Goal: Transaction & Acquisition: Book appointment/travel/reservation

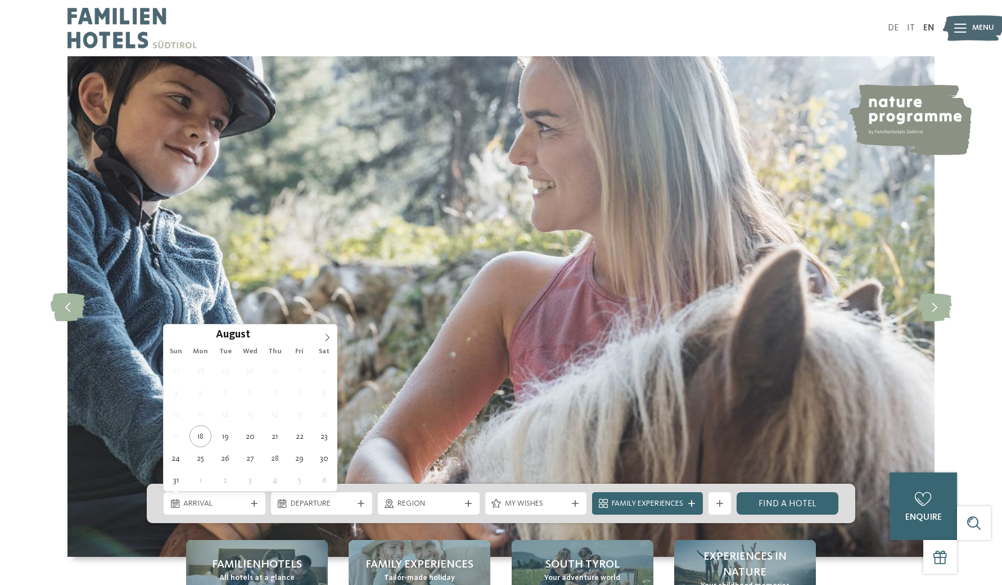
click at [231, 511] on div "Arrival" at bounding box center [215, 503] width 102 height 22
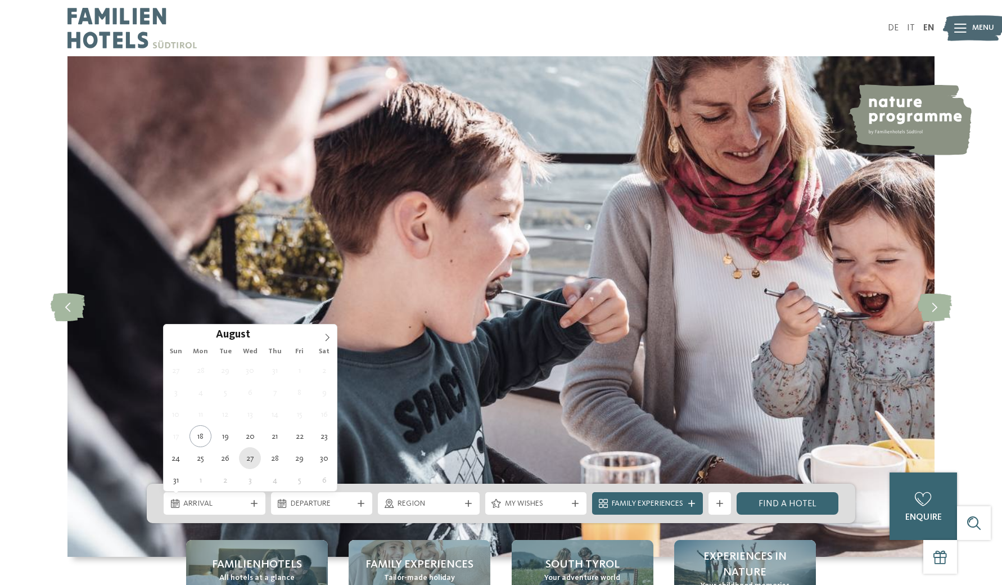
type div "27.08.2025"
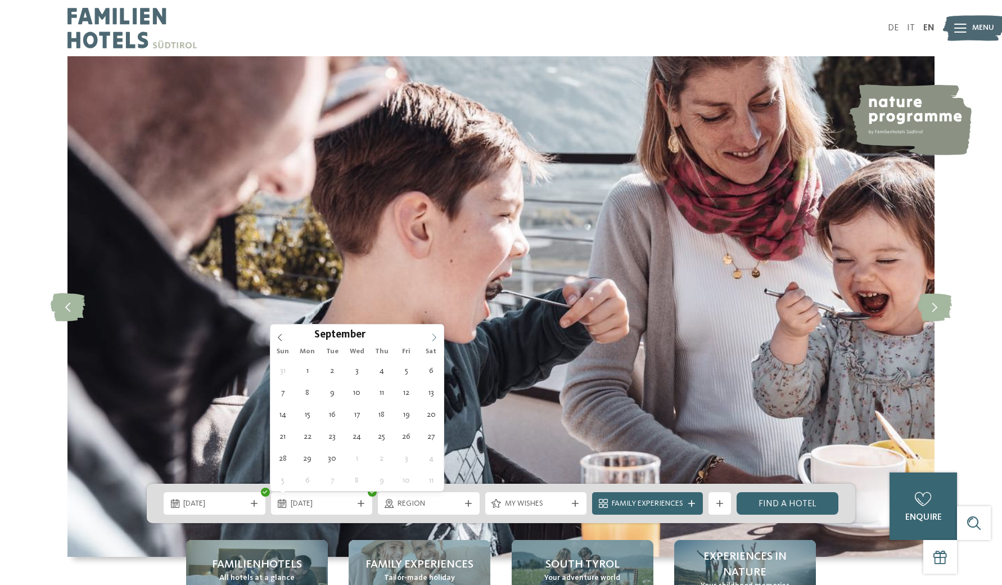
click at [438, 333] on span at bounding box center [434, 333] width 19 height 19
type div "03.09.2025"
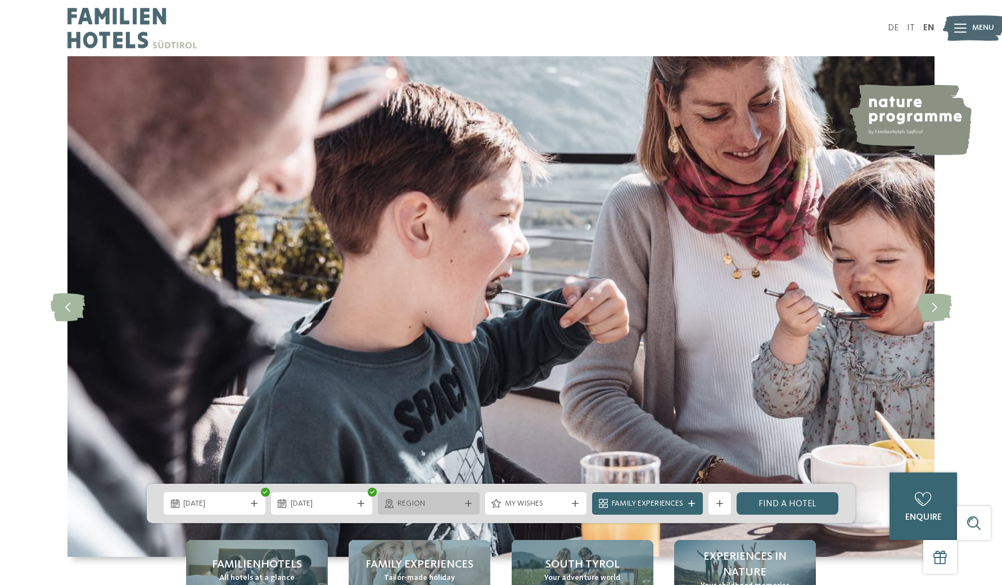
click at [448, 506] on span "Region" at bounding box center [429, 503] width 62 height 11
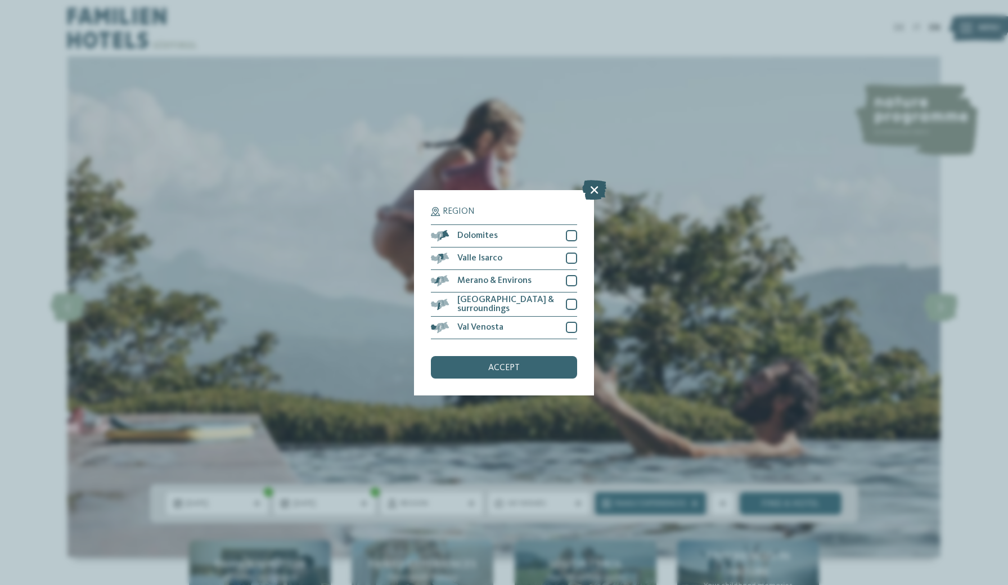
click at [595, 179] on icon at bounding box center [594, 189] width 24 height 20
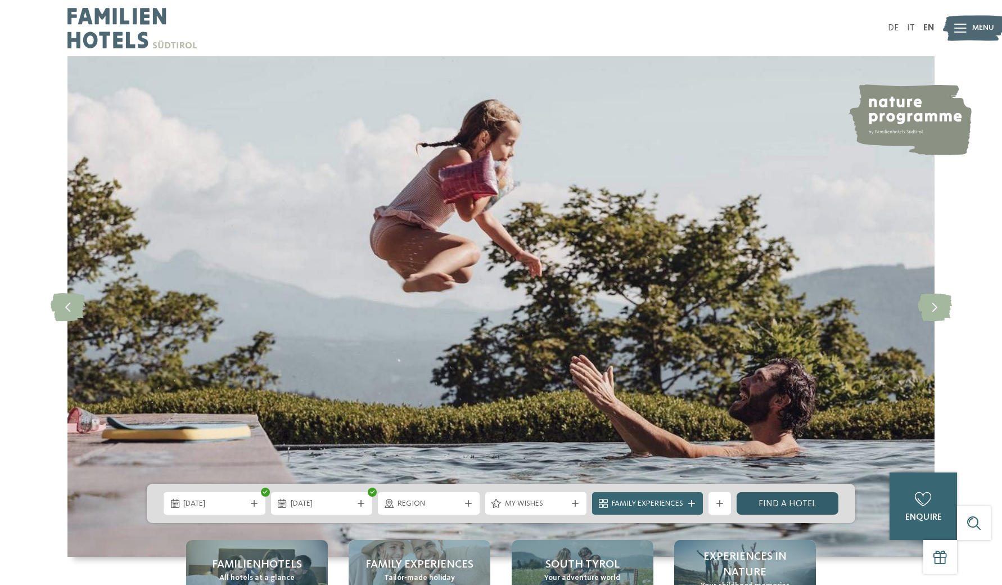
click at [760, 499] on link "Find a hotel" at bounding box center [788, 503] width 102 height 22
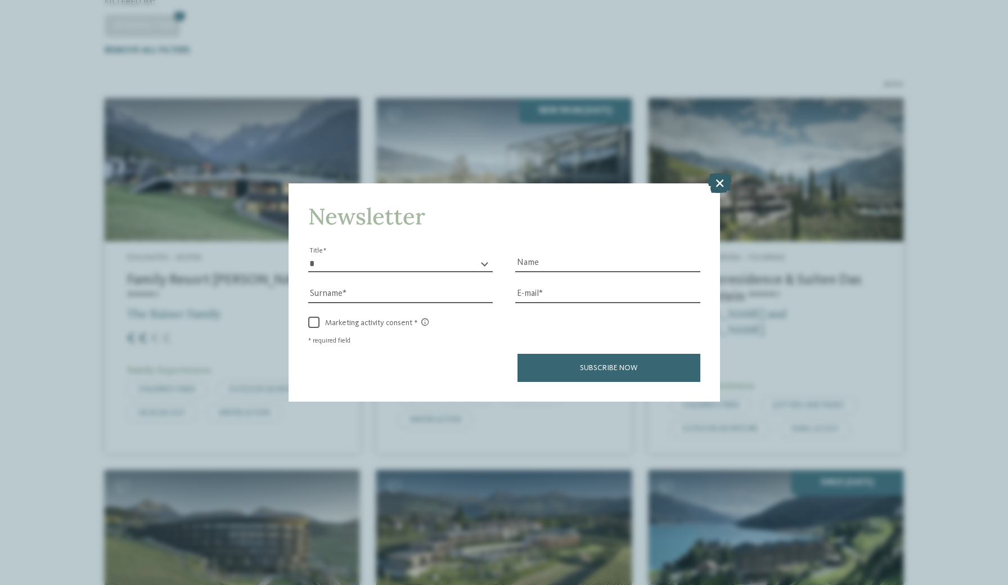
click at [717, 173] on icon at bounding box center [719, 183] width 24 height 20
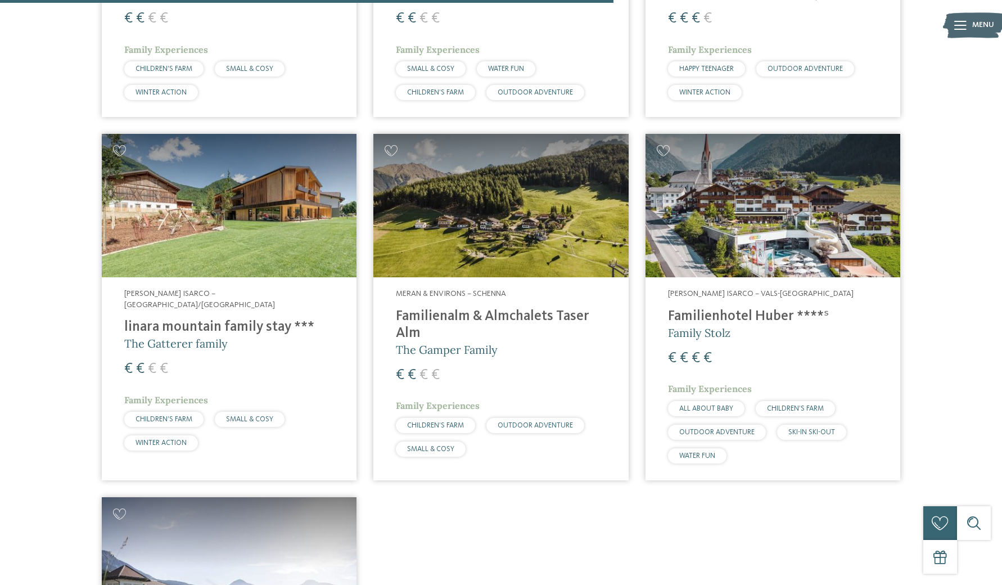
scroll to position [2728, 0]
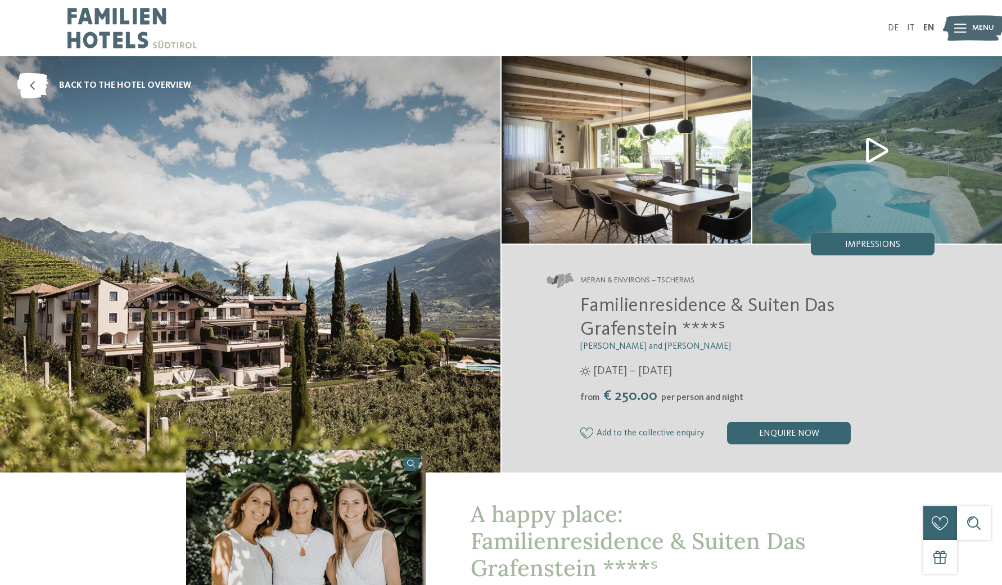
click at [880, 152] on img at bounding box center [877, 149] width 250 height 187
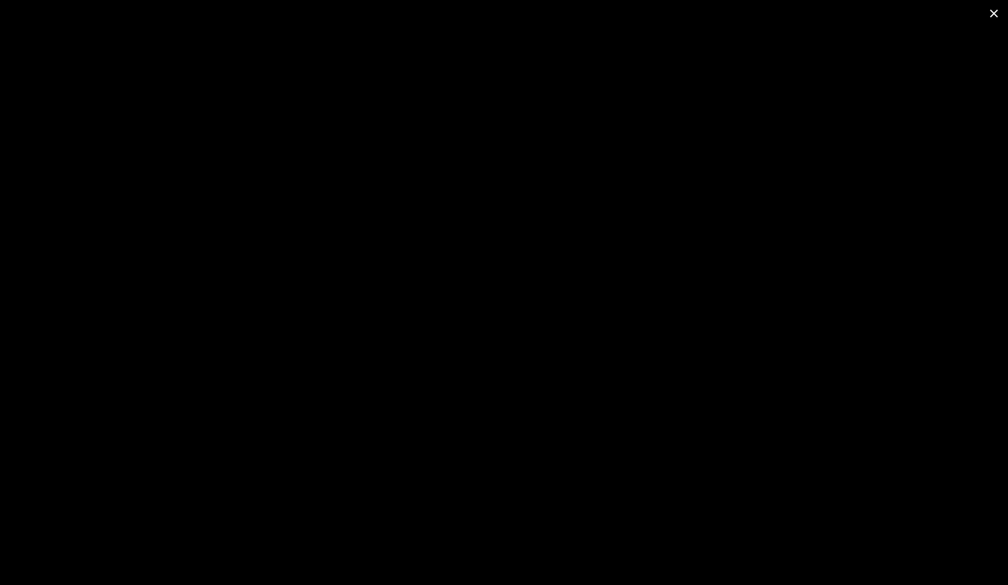
click at [992, 12] on span at bounding box center [994, 13] width 28 height 26
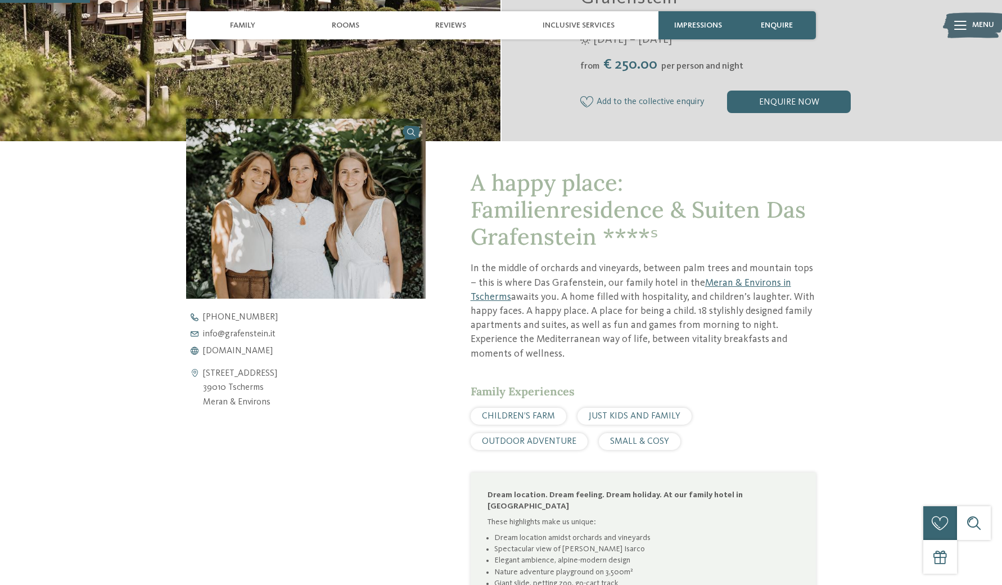
scroll to position [400, 0]
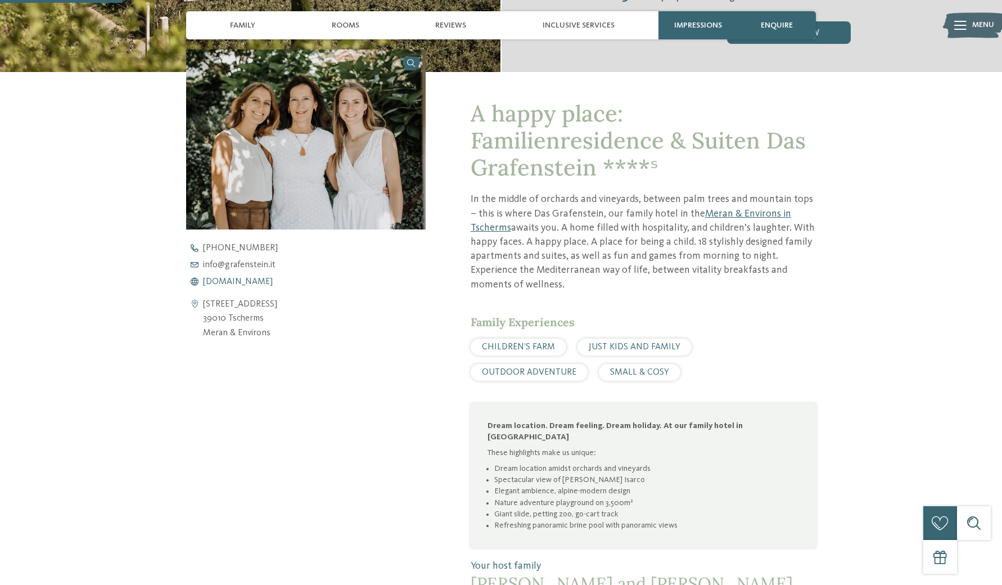
click at [254, 281] on span "www.grafenstein.it" at bounding box center [238, 281] width 70 height 9
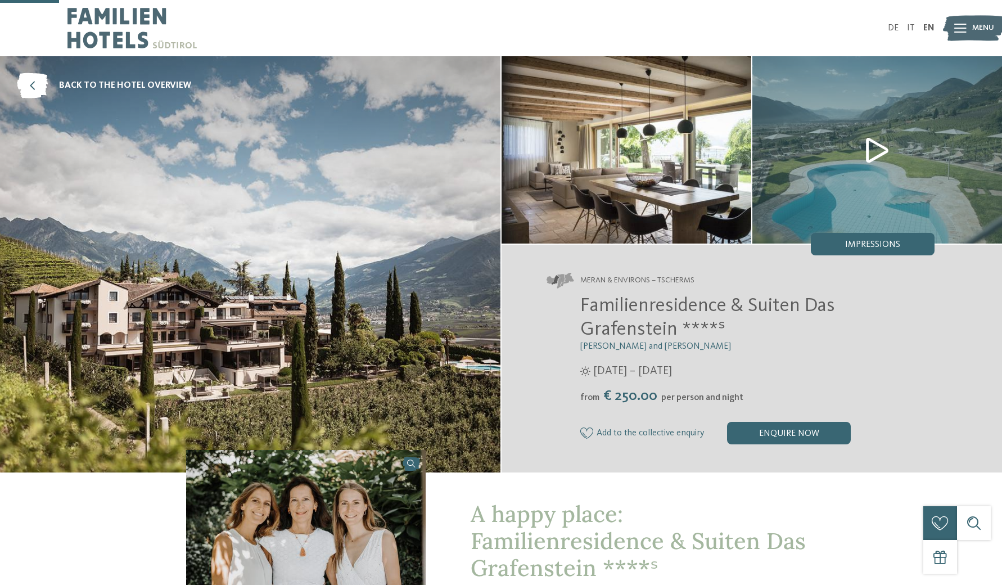
scroll to position [0, 0]
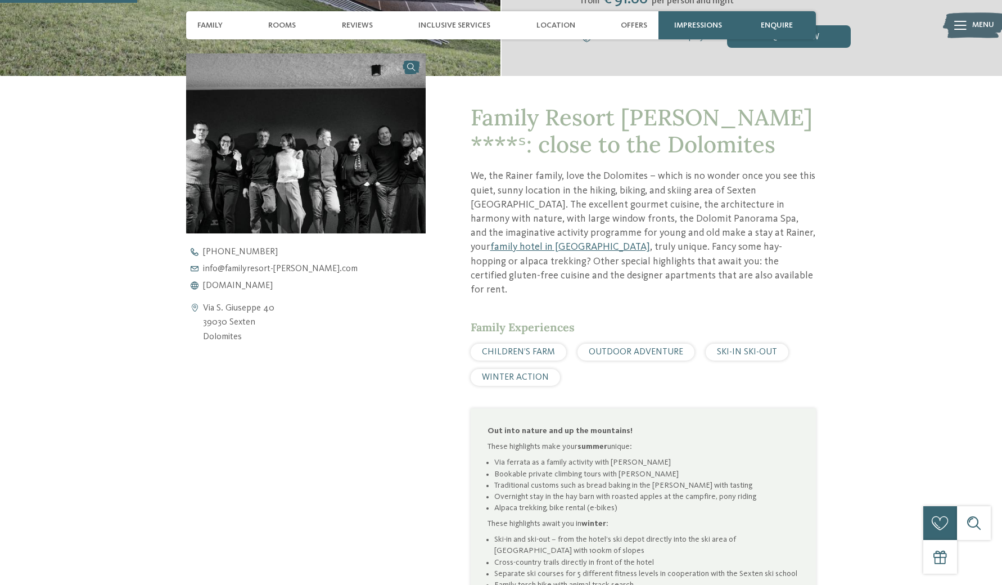
scroll to position [391, 0]
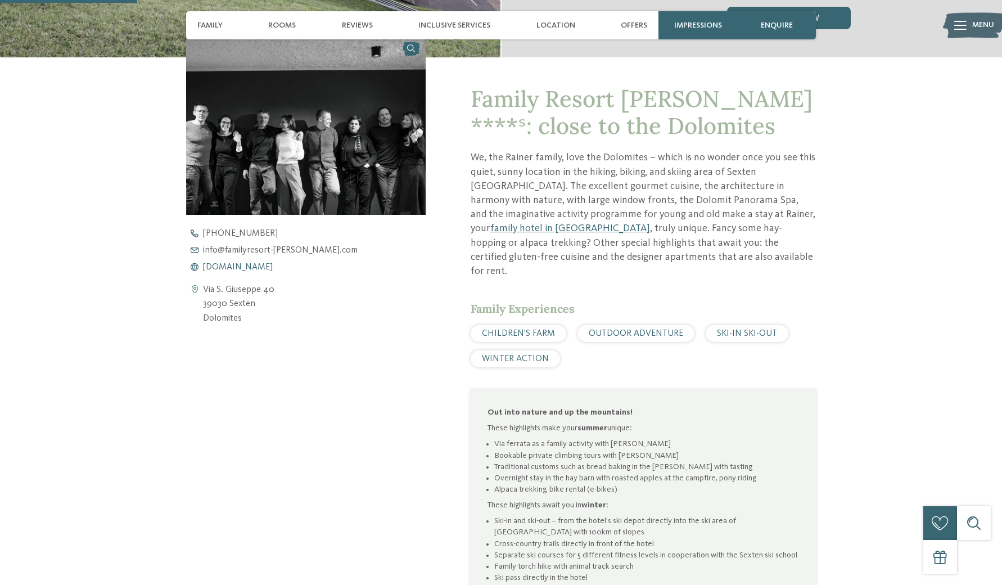
click at [273, 268] on span "www.familyresort-rainer.com" at bounding box center [238, 267] width 70 height 9
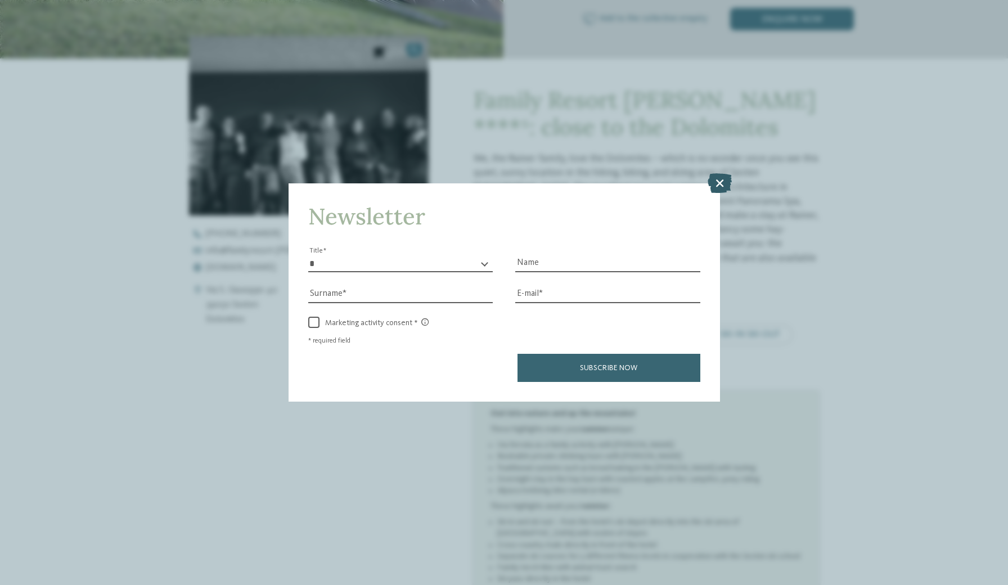
click at [719, 173] on icon at bounding box center [719, 183] width 24 height 20
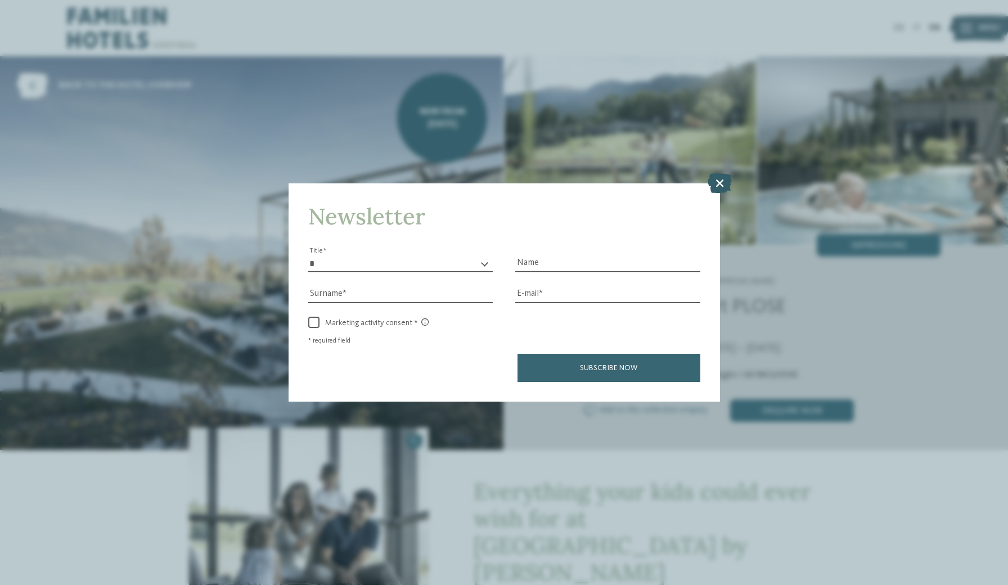
click at [719, 173] on icon at bounding box center [719, 183] width 24 height 20
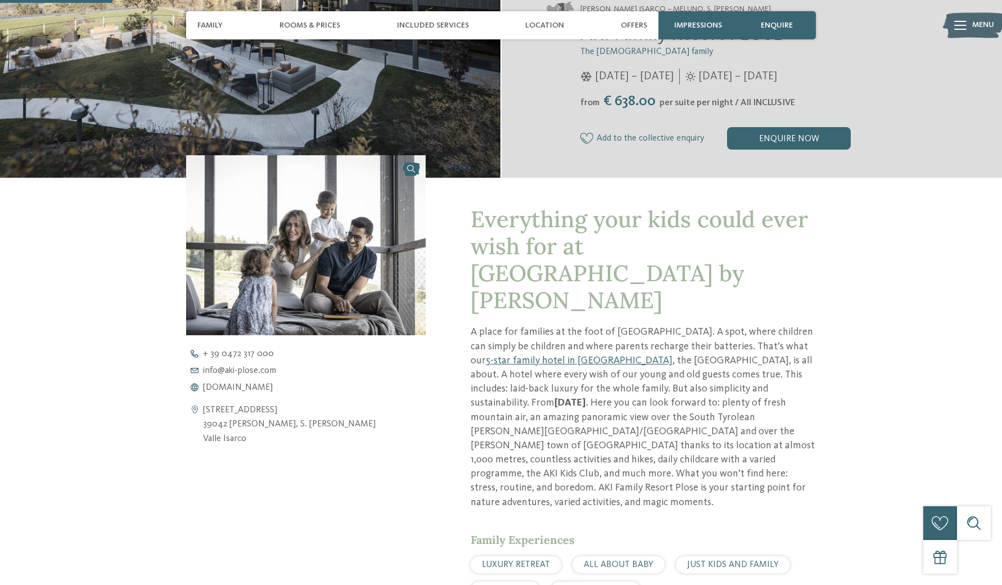
scroll to position [514, 0]
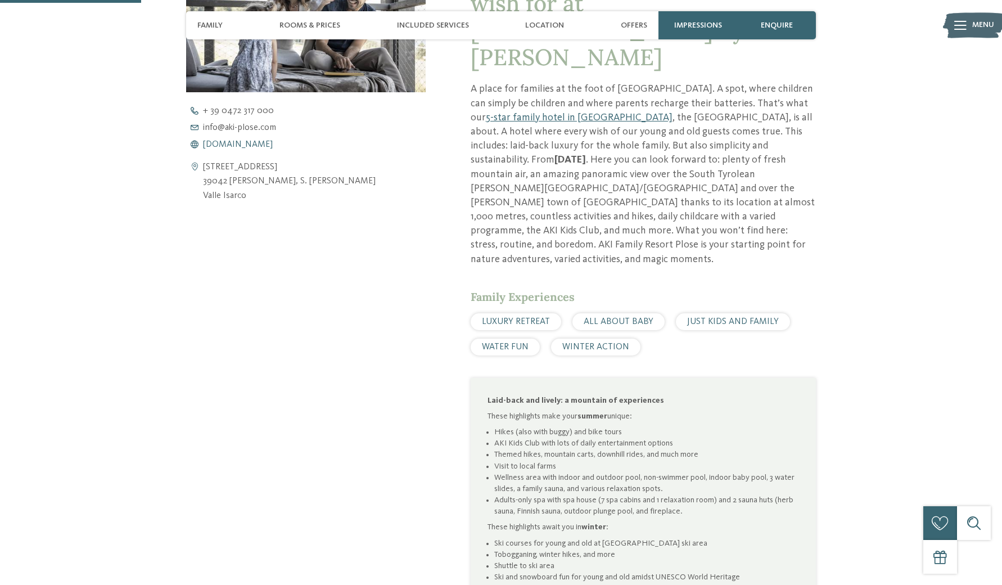
click at [246, 147] on span "www.aki-plose.com" at bounding box center [238, 144] width 70 height 9
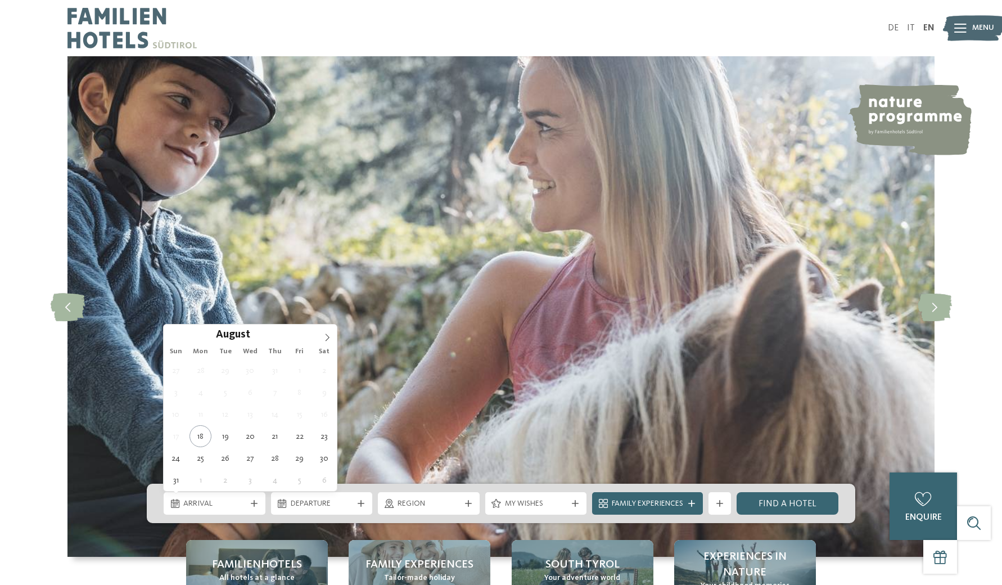
click at [243, 498] on div "Arrival" at bounding box center [215, 503] width 68 height 12
click at [324, 336] on icon at bounding box center [327, 337] width 8 height 8
click at [175, 339] on div "August ****" at bounding box center [250, 333] width 173 height 19
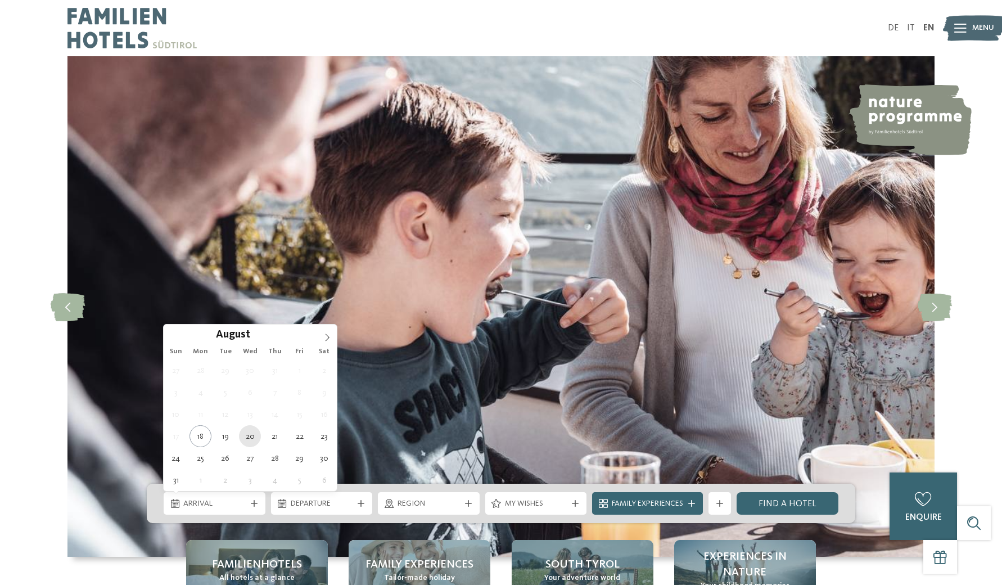
type div "[DATE]"
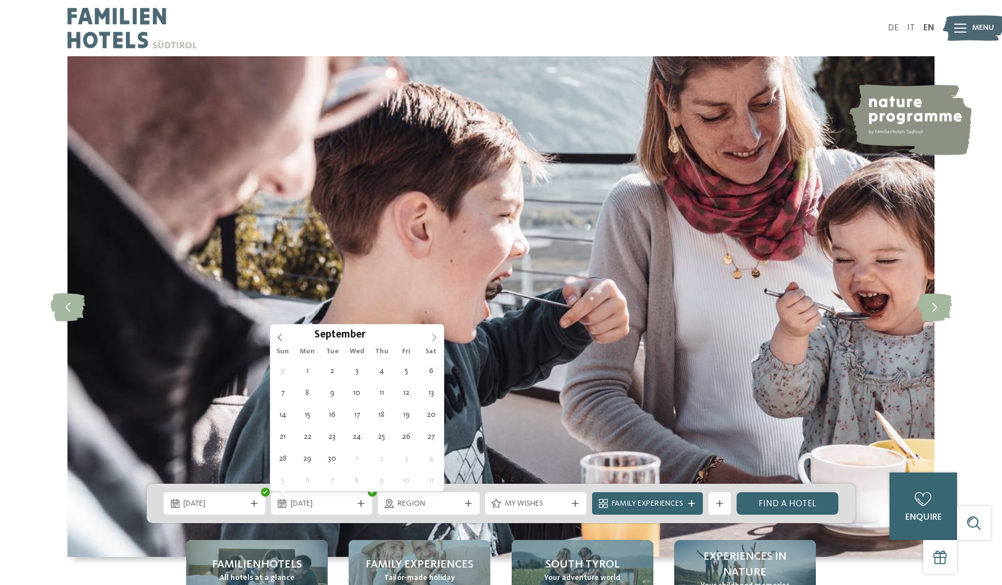
click at [435, 339] on icon at bounding box center [434, 337] width 8 height 8
type div "[DATE]"
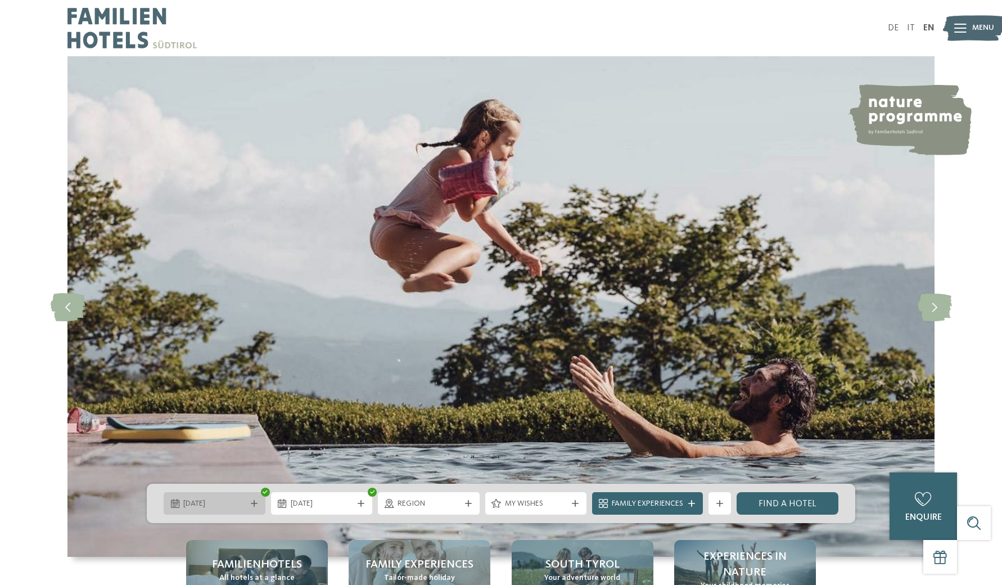
click at [250, 499] on div "[DATE]" at bounding box center [215, 503] width 102 height 22
click at [757, 495] on link "Find a hotel" at bounding box center [788, 503] width 102 height 22
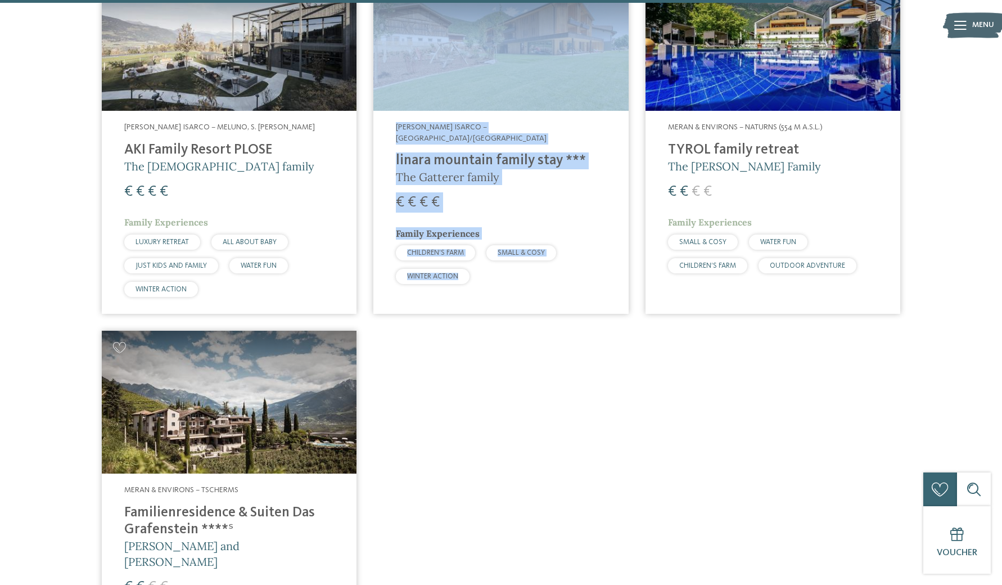
scroll to position [2880, 0]
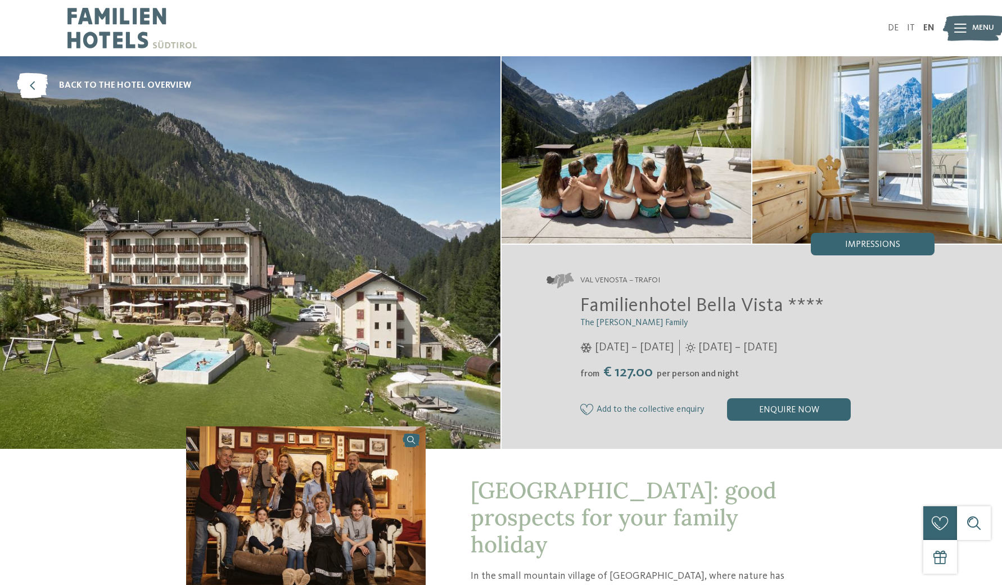
click at [414, 354] on img at bounding box center [250, 252] width 500 height 392
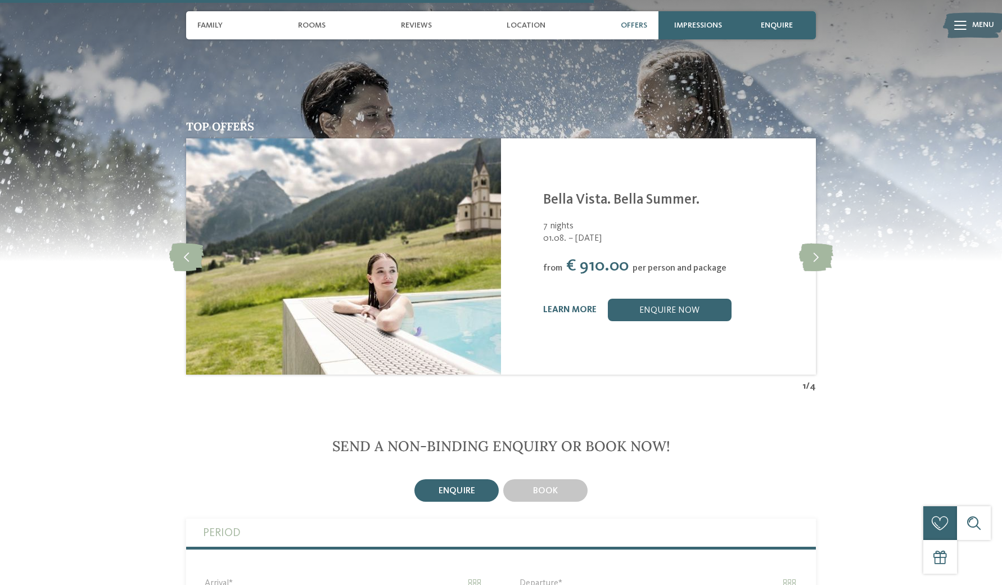
scroll to position [1803, 0]
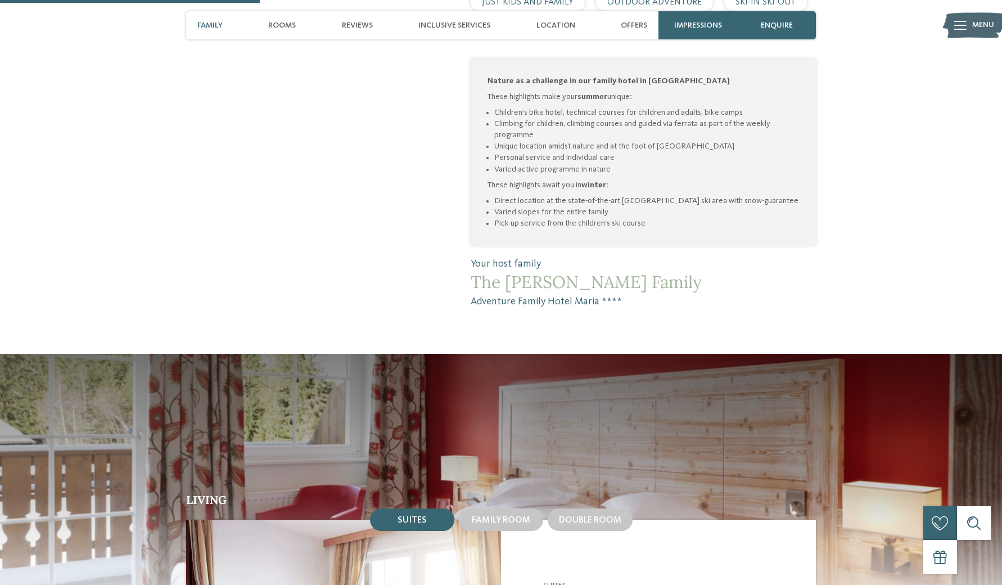
scroll to position [995, 0]
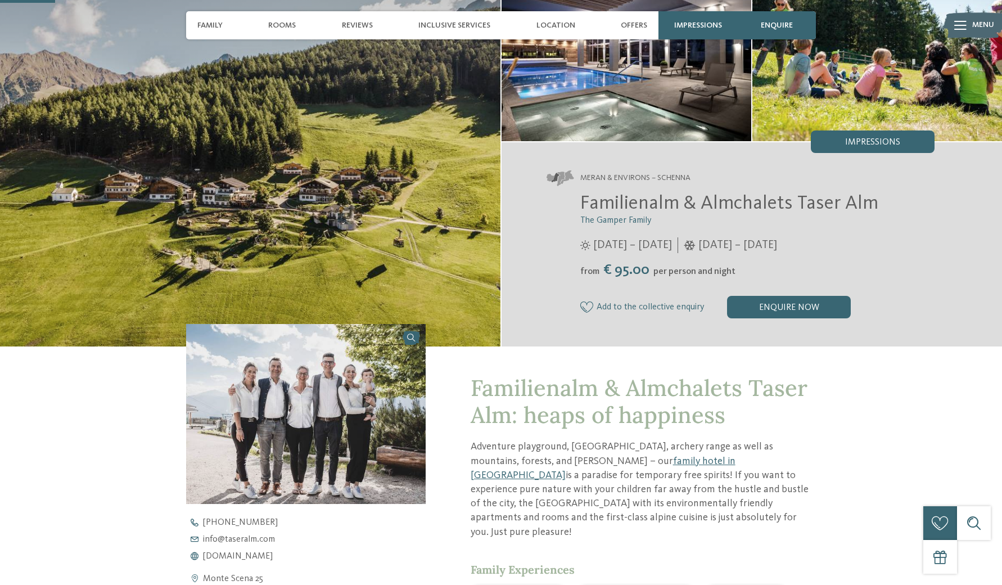
scroll to position [10, 0]
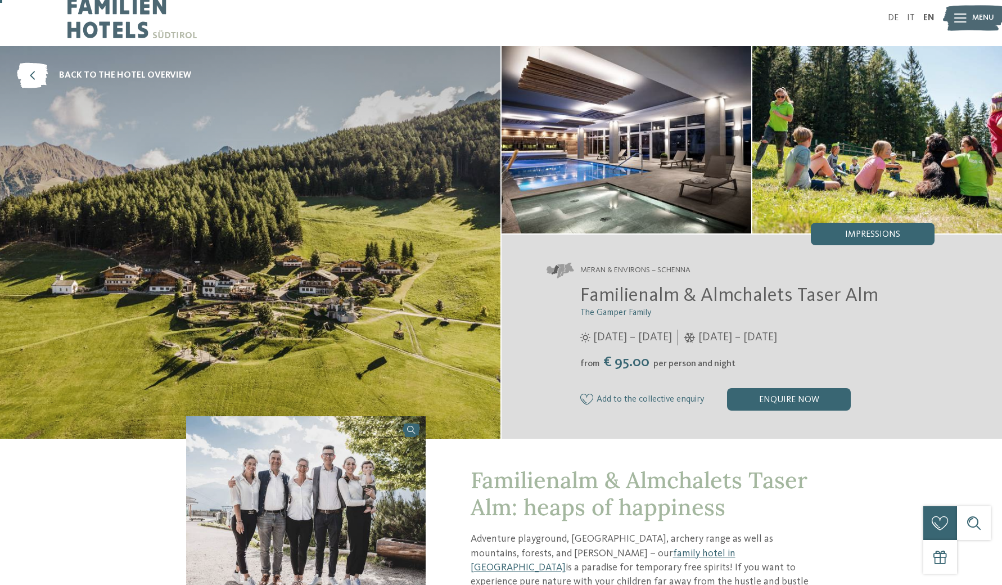
click at [389, 300] on img at bounding box center [250, 242] width 500 height 392
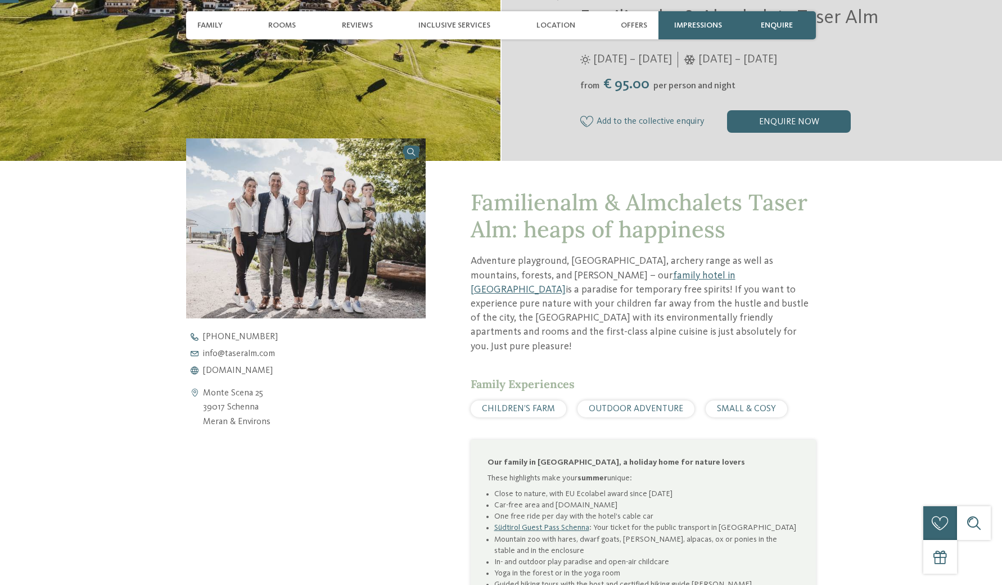
scroll to position [611, 0]
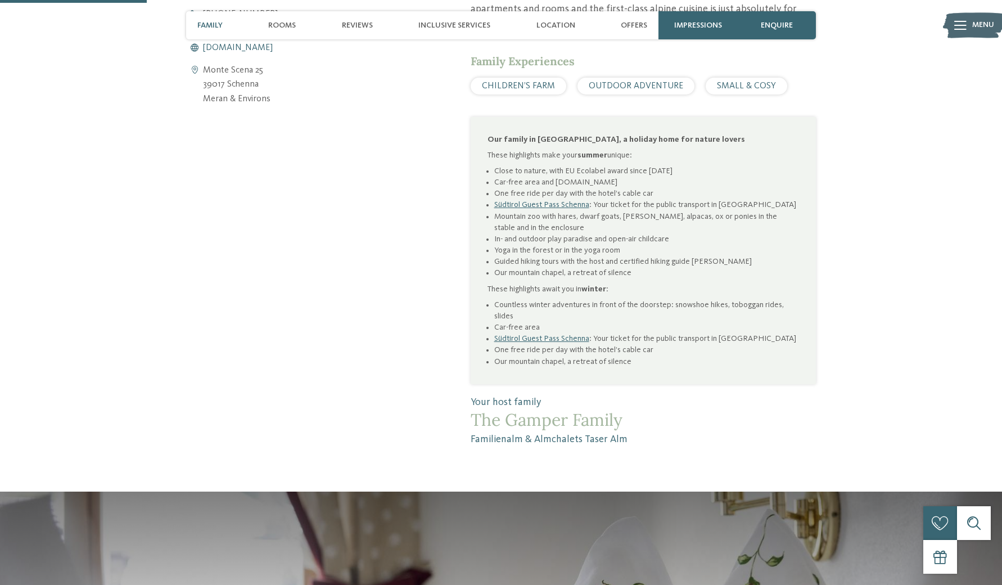
click at [250, 46] on span "www.taseralm.com" at bounding box center [238, 47] width 70 height 9
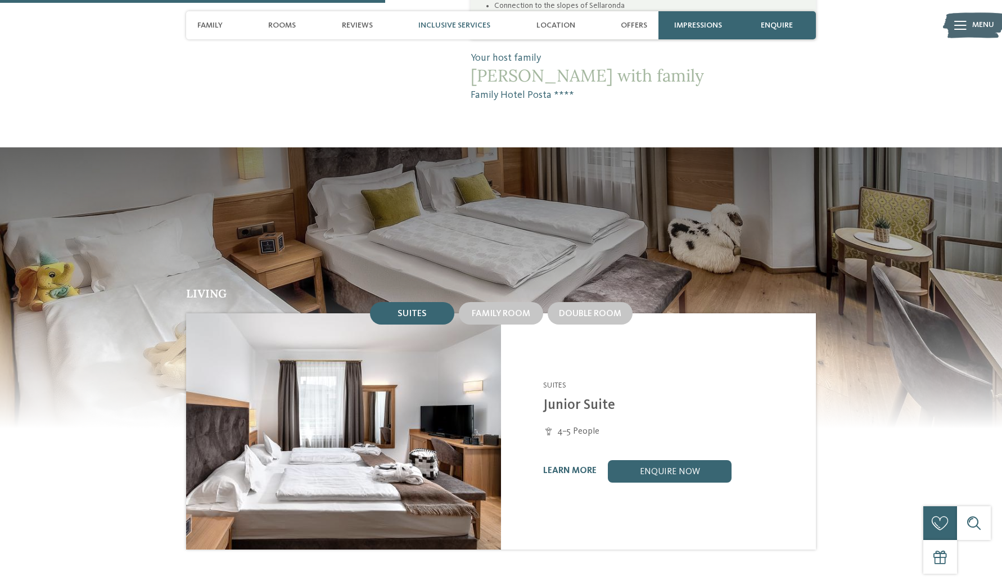
scroll to position [1373, 0]
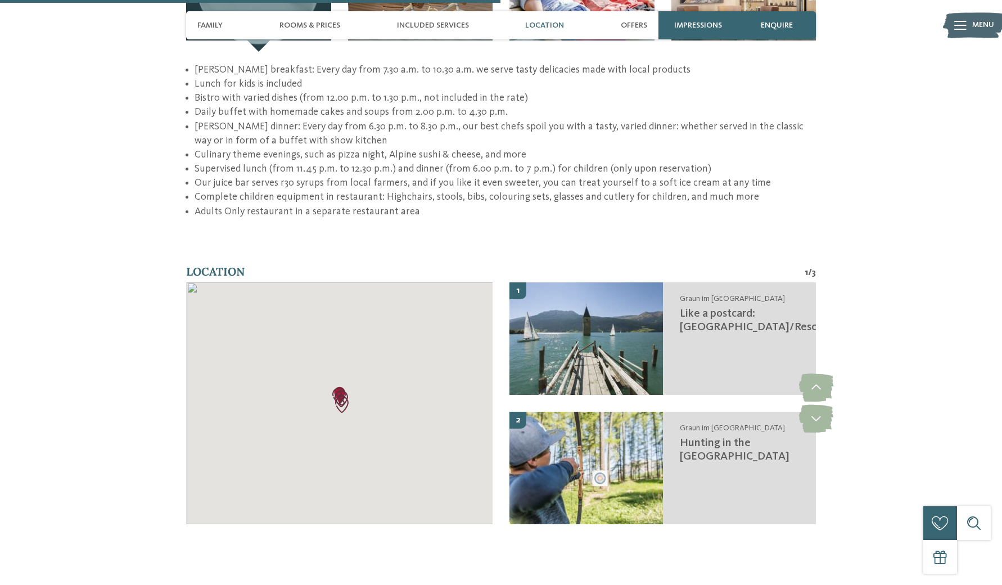
scroll to position [1809, 0]
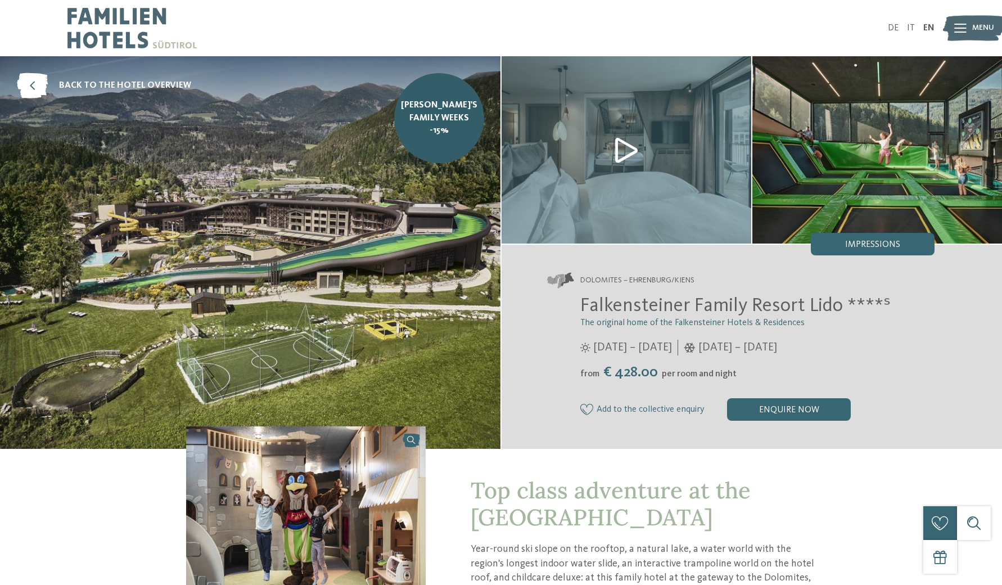
click at [407, 247] on img at bounding box center [250, 252] width 500 height 392
click at [340, 237] on img at bounding box center [250, 252] width 500 height 392
click at [340, 306] on img at bounding box center [250, 252] width 500 height 392
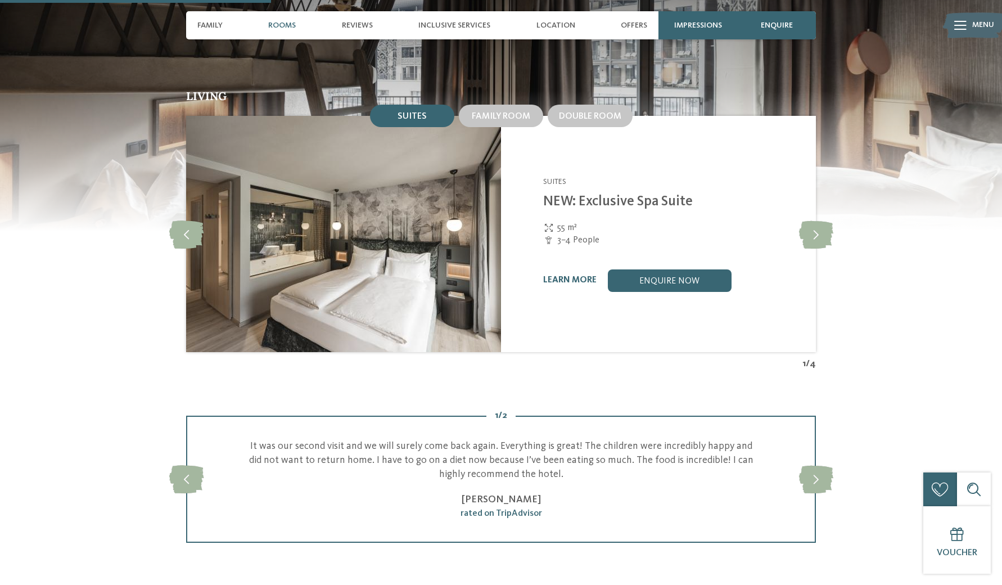
scroll to position [1337, 0]
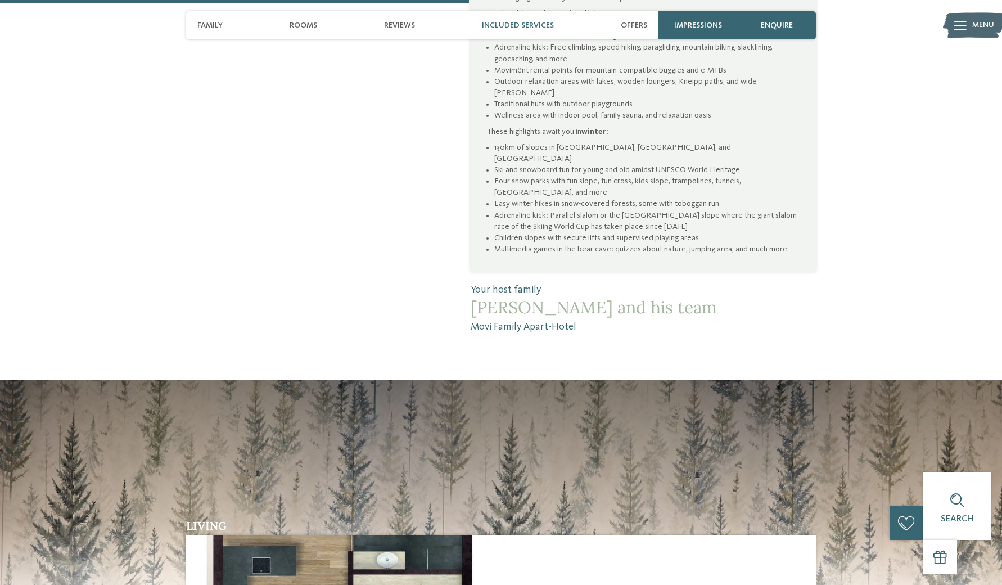
scroll to position [1793, 0]
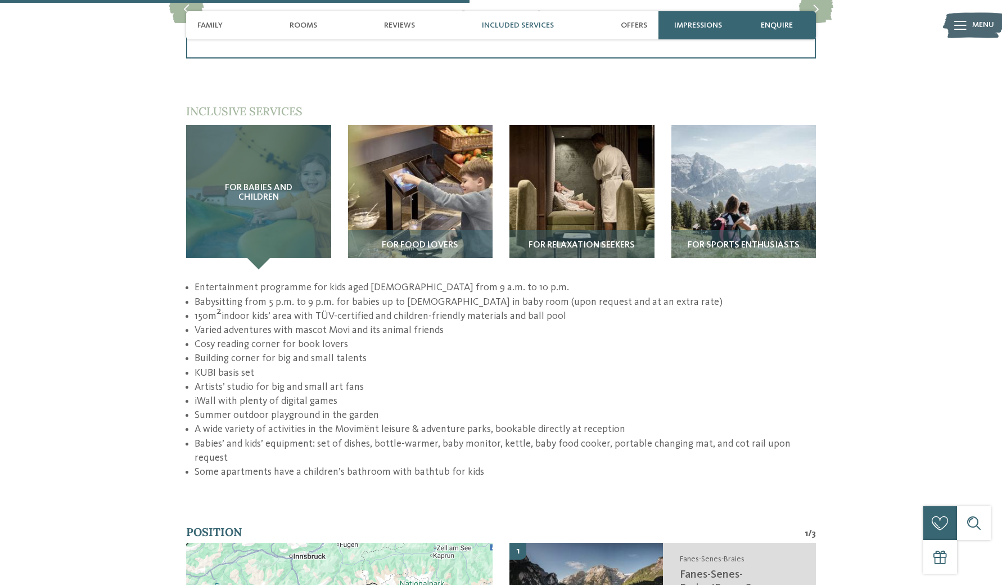
click at [258, 125] on div "For babies and children" at bounding box center [258, 197] width 145 height 145
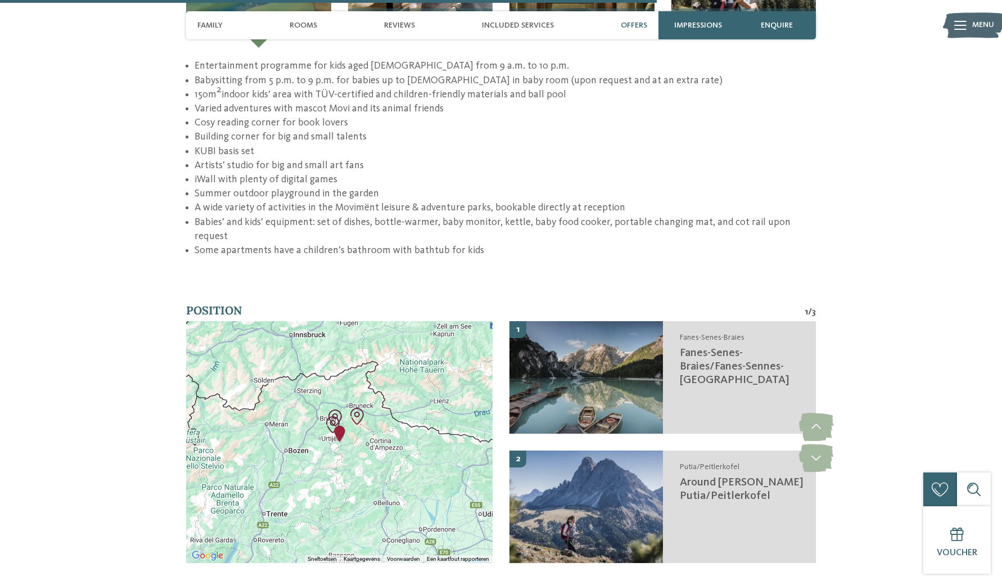
scroll to position [2509, 0]
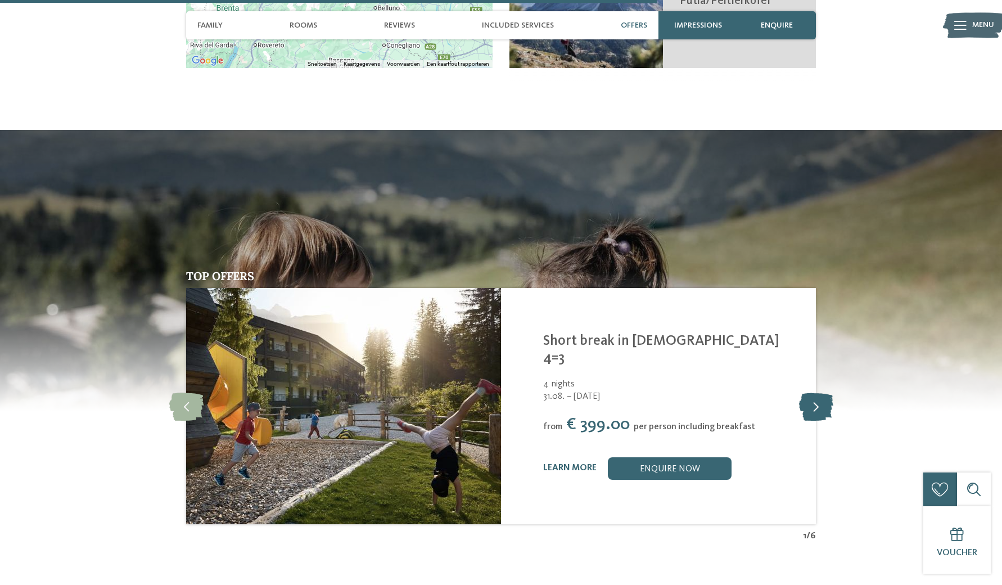
click at [809, 392] on icon at bounding box center [816, 406] width 34 height 28
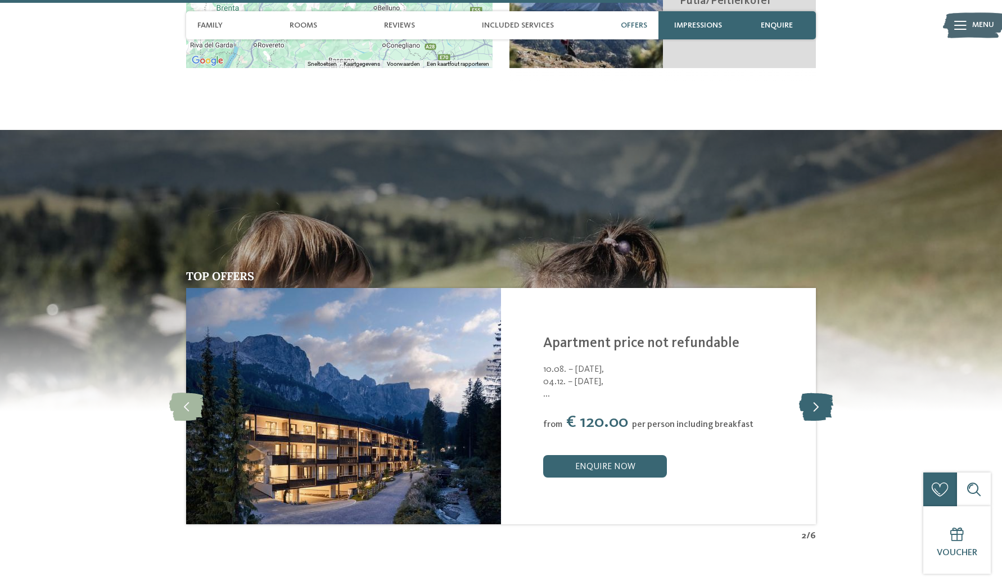
click at [809, 392] on icon at bounding box center [816, 406] width 34 height 28
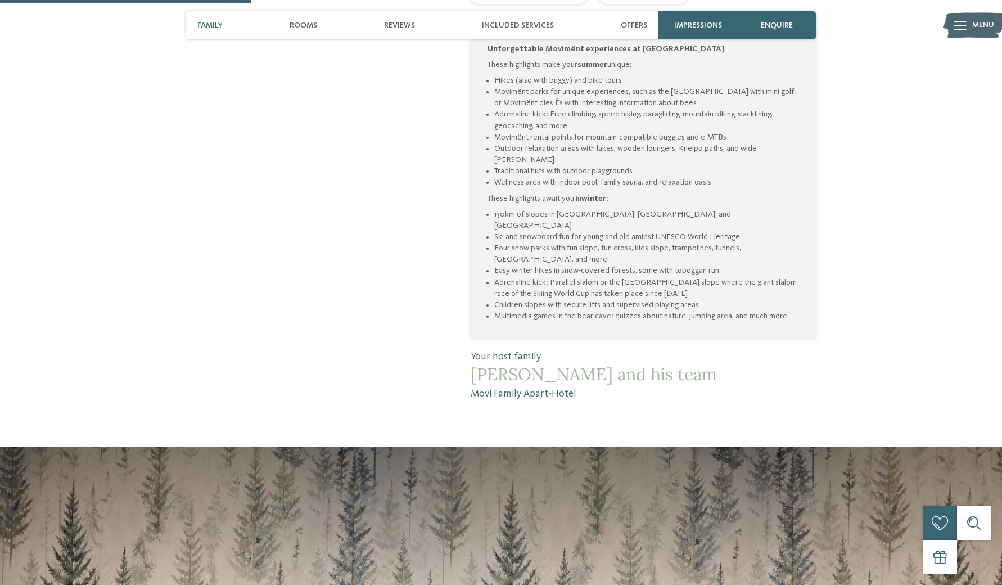
scroll to position [515, 0]
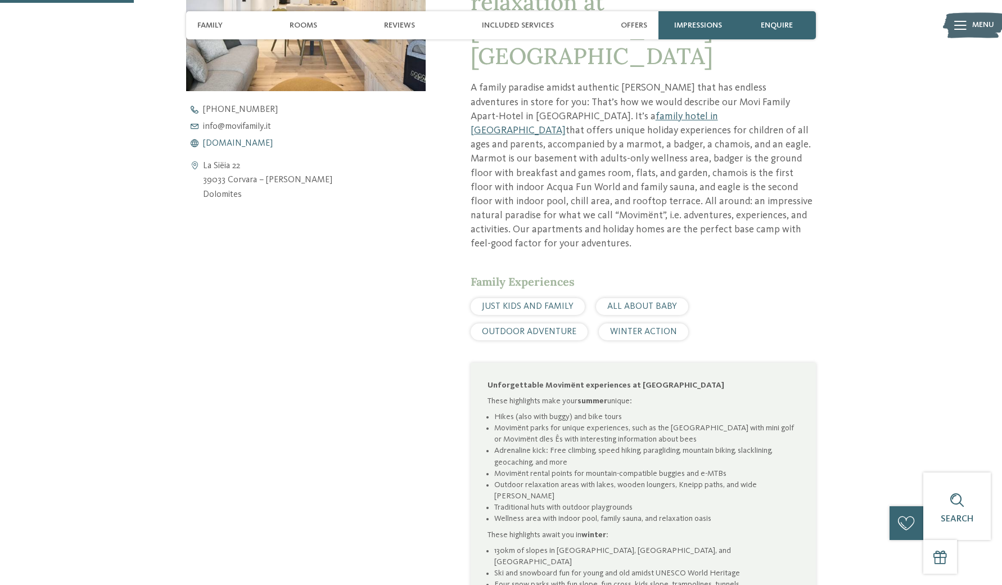
click at [251, 144] on span "www.movifamily.it" at bounding box center [238, 143] width 70 height 9
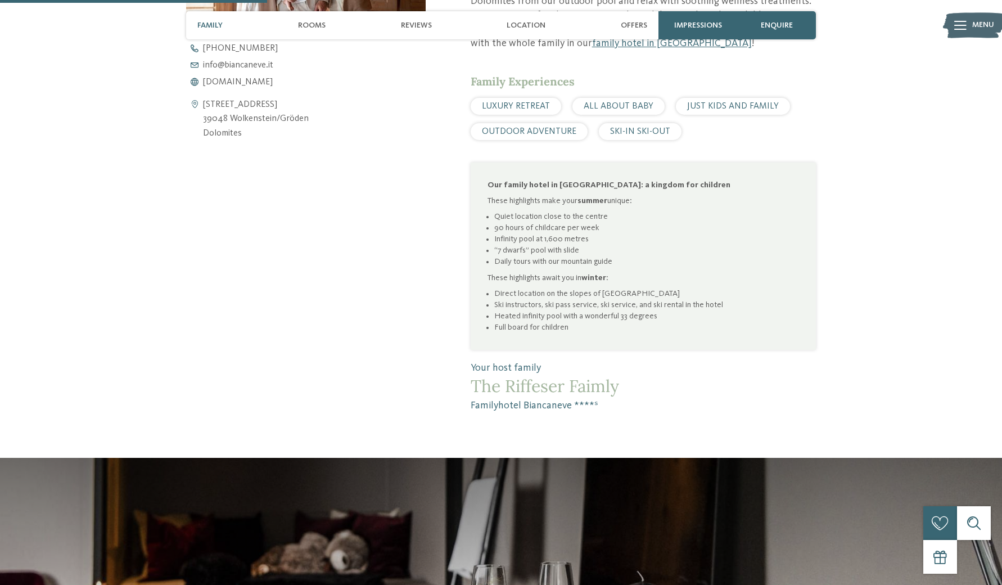
scroll to position [350, 0]
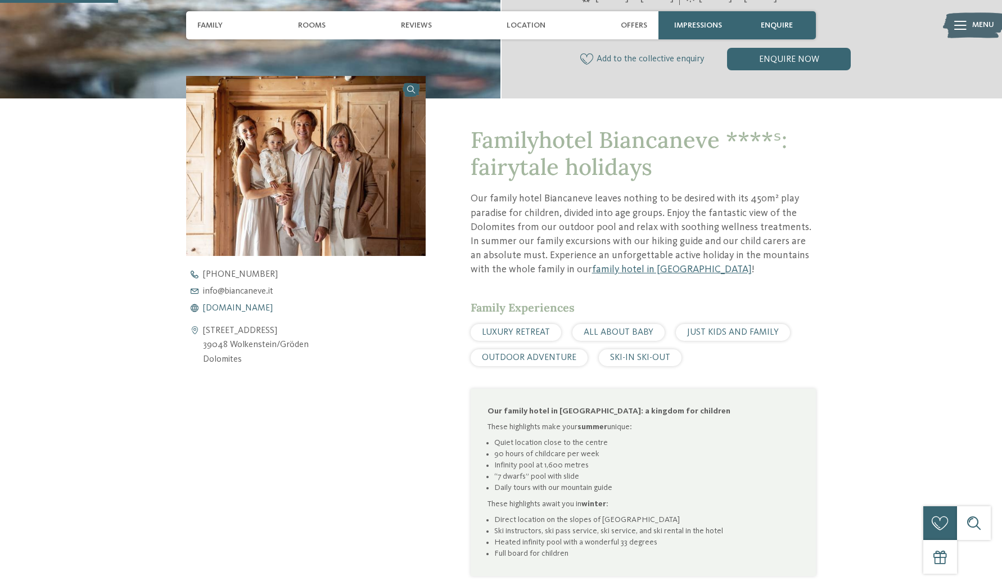
click at [251, 306] on span "www.biancaneve.it" at bounding box center [238, 308] width 70 height 9
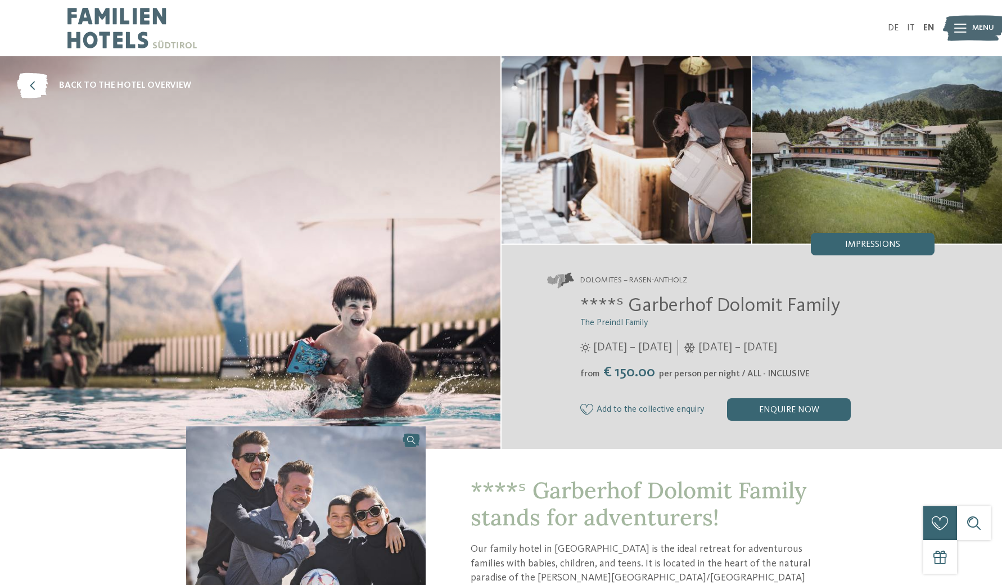
click at [897, 179] on img at bounding box center [877, 149] width 250 height 187
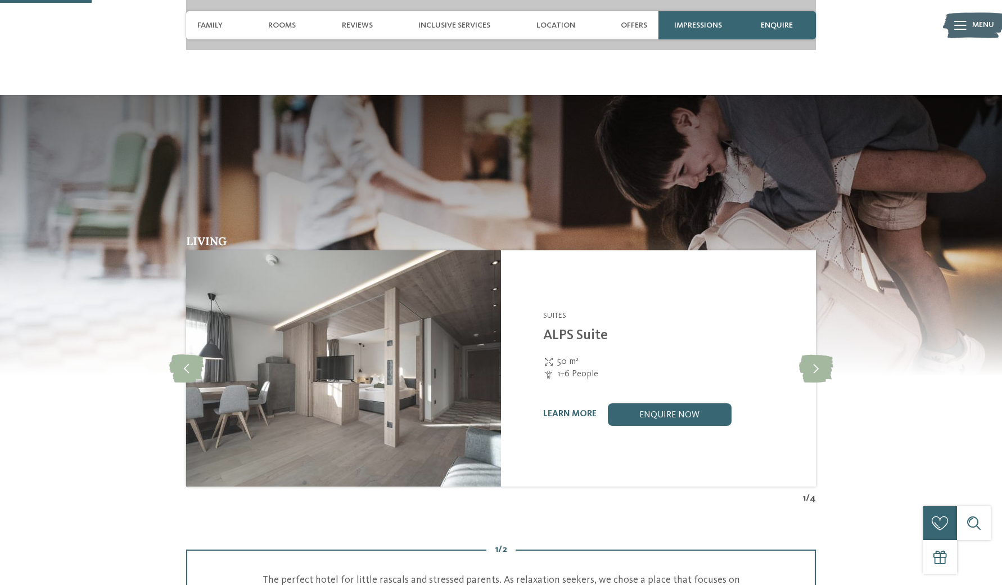
scroll to position [378, 0]
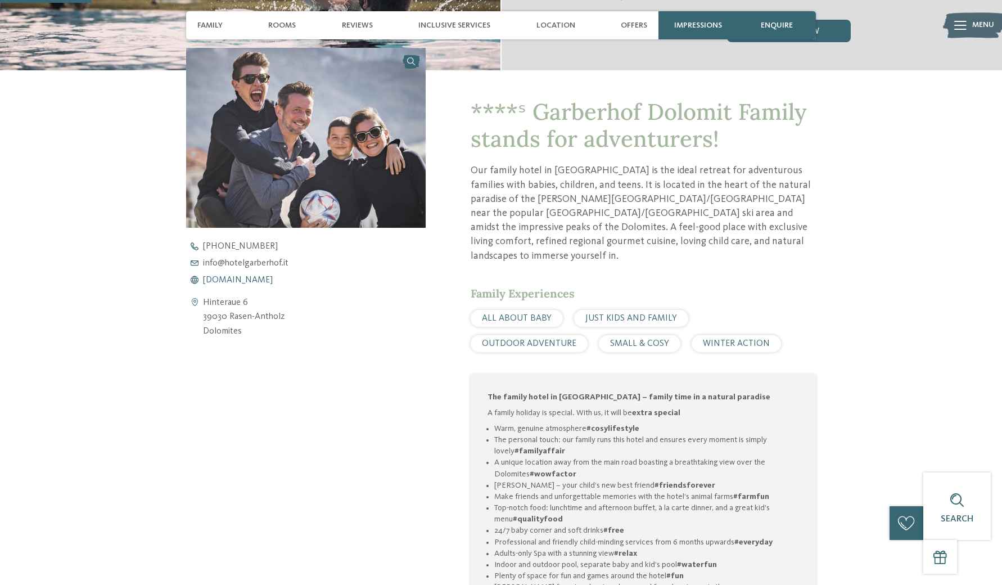
click at [254, 280] on span "www.hotelgarberhof.it" at bounding box center [238, 280] width 70 height 9
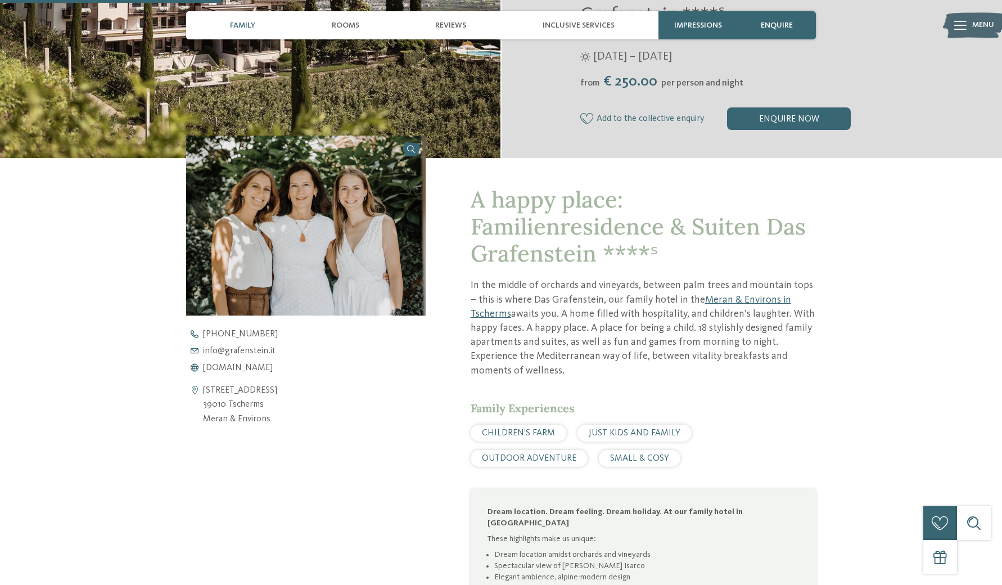
scroll to position [1075, 0]
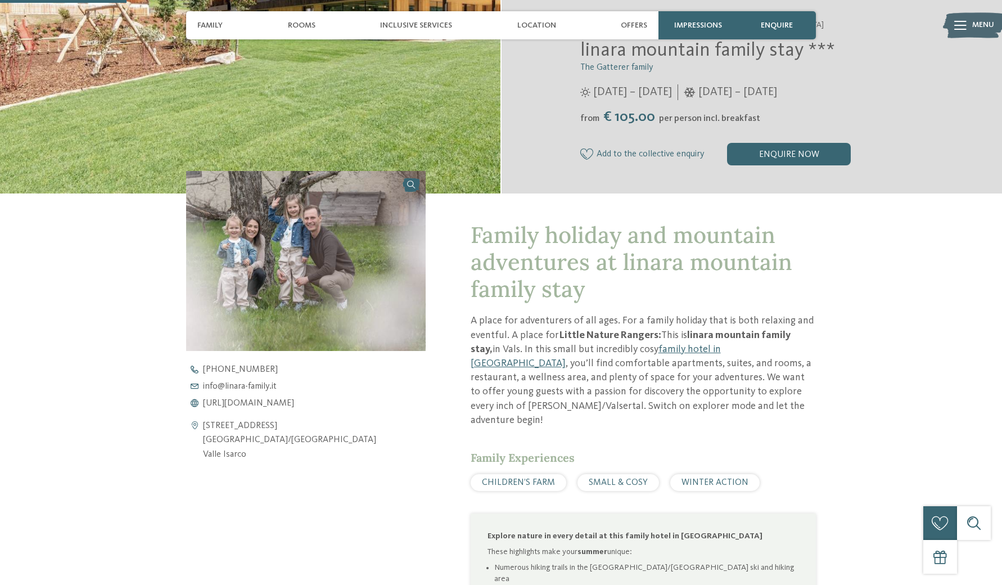
scroll to position [444, 0]
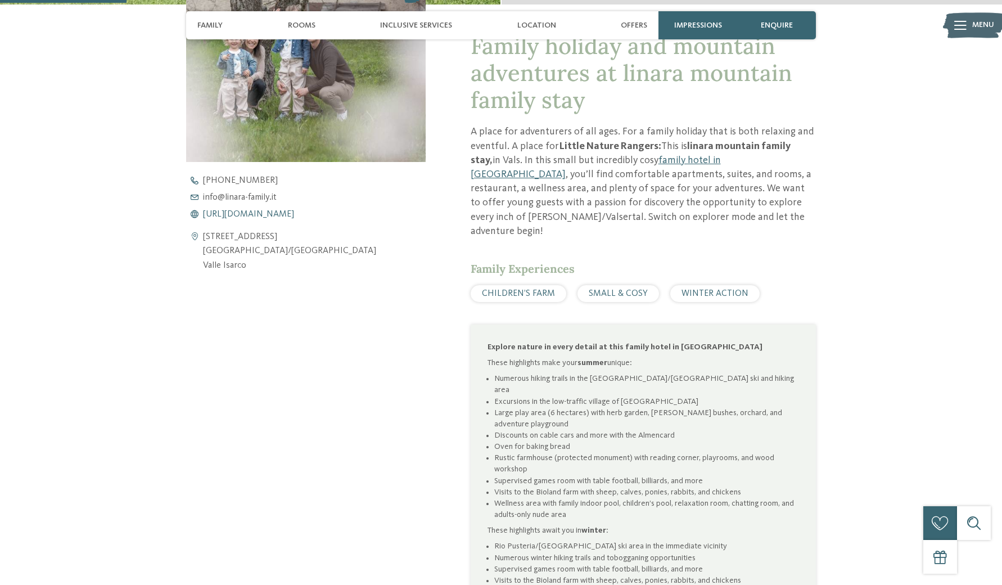
click at [250, 215] on span "https://www.linara-family.it/en" at bounding box center [248, 214] width 91 height 9
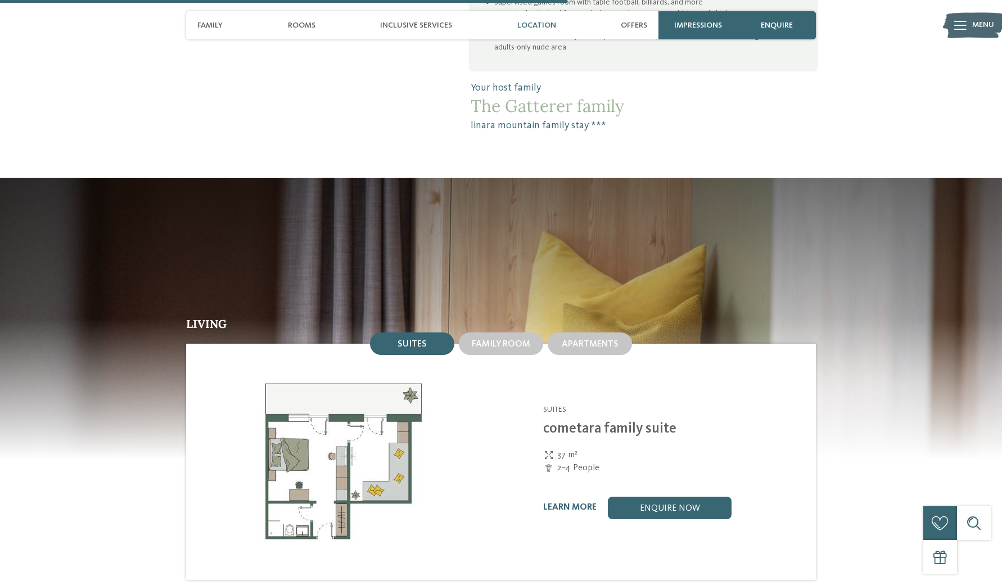
scroll to position [1992, 0]
